Goal: Task Accomplishment & Management: Use online tool/utility

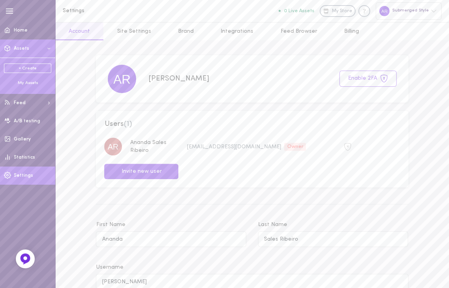
click at [30, 84] on div "My Assets" at bounding box center [27, 83] width 47 height 6
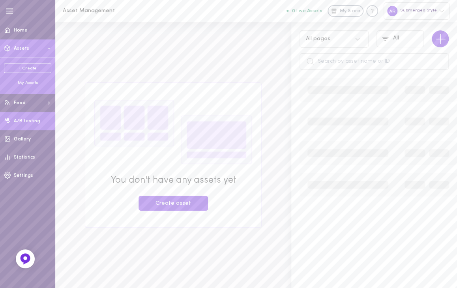
click at [33, 119] on span "A/B testing" at bounding box center [27, 121] width 26 height 5
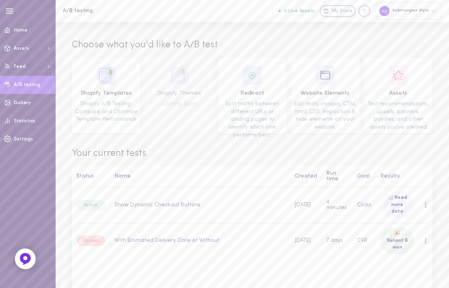
click at [27, 260] on icon at bounding box center [25, 259] width 6 height 6
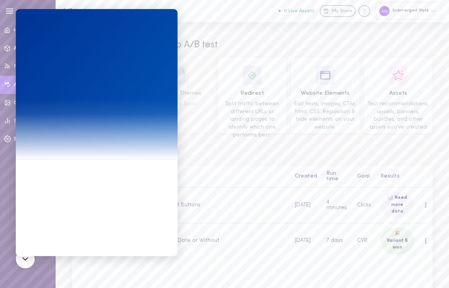
click at [215, 153] on span "Your current tests" at bounding box center [252, 153] width 360 height 13
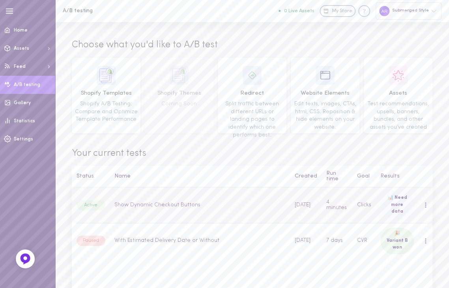
click at [143, 205] on td "Show Dynamic Checkout Buttons" at bounding box center [200, 204] width 180 height 35
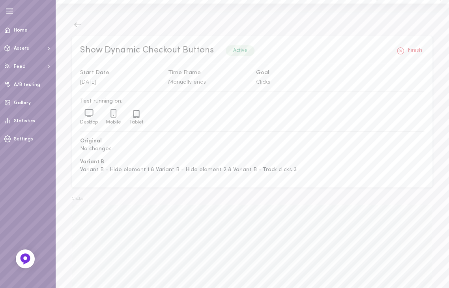
scroll to position [18, 0]
click at [26, 261] on icon at bounding box center [25, 259] width 6 height 6
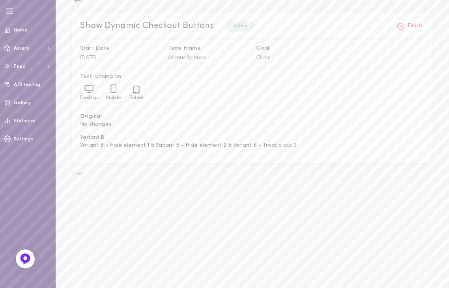
scroll to position [0, 0]
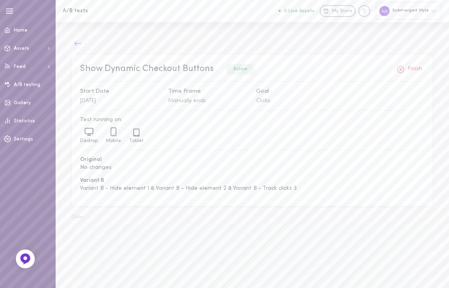
click at [79, 45] on icon at bounding box center [78, 43] width 8 height 8
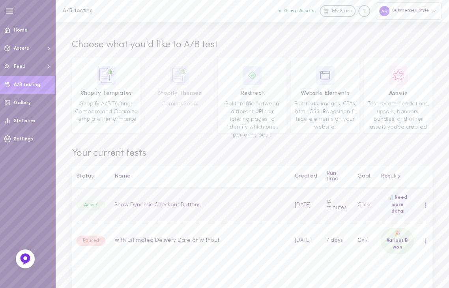
click at [425, 207] on div at bounding box center [425, 205] width 2 height 6
click at [393, 227] on div "Overview" at bounding box center [392, 225] width 70 height 19
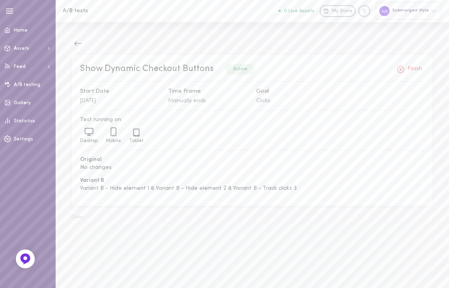
click at [263, 97] on div "Goal Clicks" at bounding box center [296, 96] width 88 height 18
click at [265, 99] on span "Clicks" at bounding box center [263, 101] width 14 height 6
click at [76, 43] on icon at bounding box center [78, 43] width 8 height 8
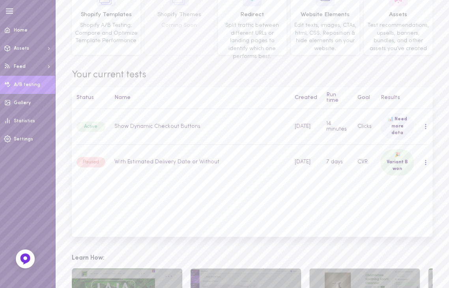
scroll to position [80, 0]
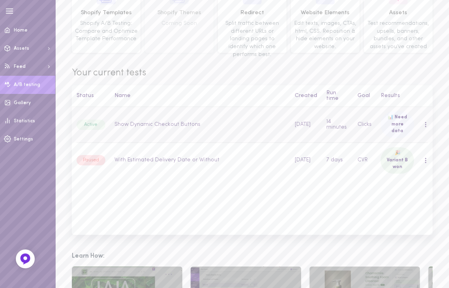
click at [367, 128] on td "Clicks" at bounding box center [364, 124] width 23 height 35
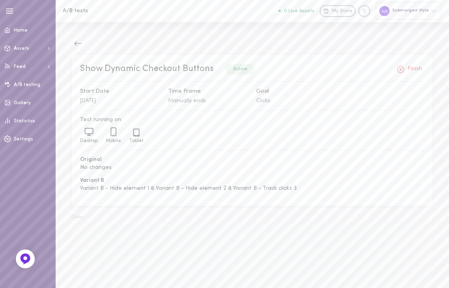
click at [401, 8] on div "Submerged Style" at bounding box center [408, 10] width 66 height 17
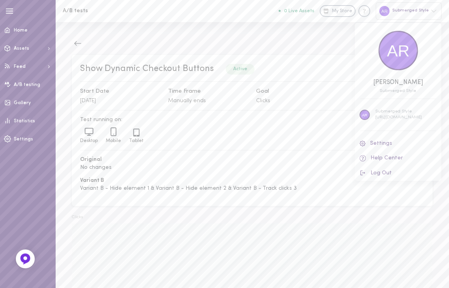
click at [256, 10] on div at bounding box center [224, 144] width 449 height 288
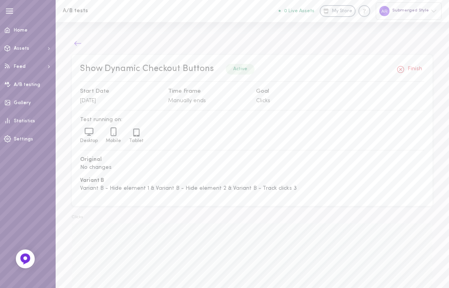
click at [75, 41] on icon at bounding box center [78, 43] width 8 height 8
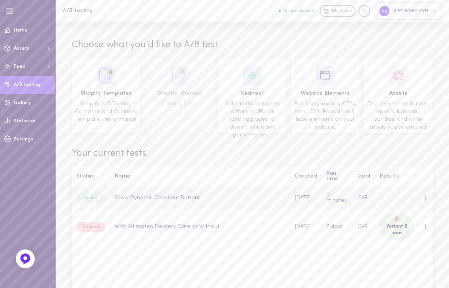
click at [245, 194] on td "Show Dynamic Checkout Buttons" at bounding box center [200, 198] width 180 height 22
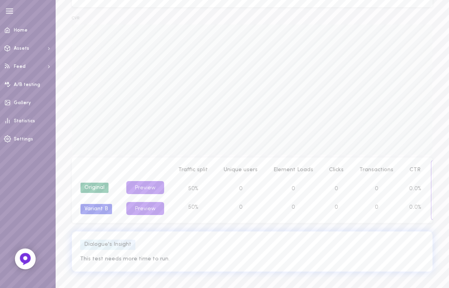
click at [24, 257] on icon at bounding box center [25, 259] width 6 height 6
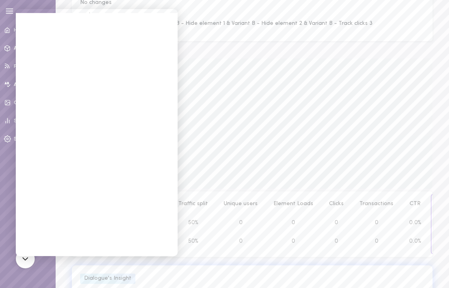
scroll to position [204, 0]
